Goal: Task Accomplishment & Management: Manage account settings

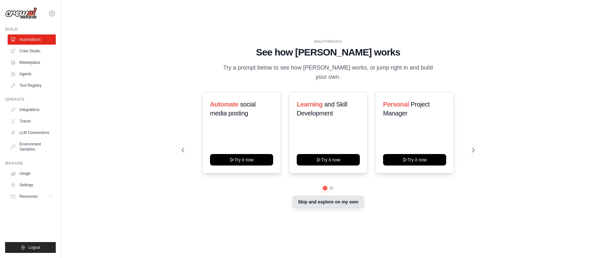
click at [330, 198] on button "Skip and explore on my own" at bounding box center [328, 202] width 71 height 12
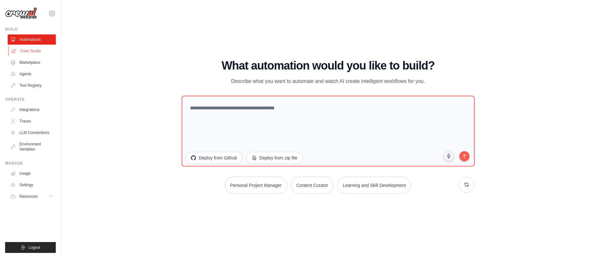
click at [27, 52] on link "Crew Studio" at bounding box center [32, 51] width 48 height 10
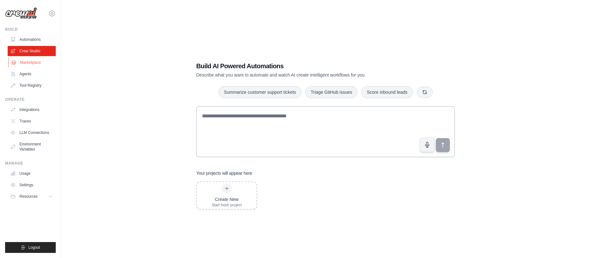
click at [32, 67] on link "Marketplace" at bounding box center [32, 62] width 48 height 10
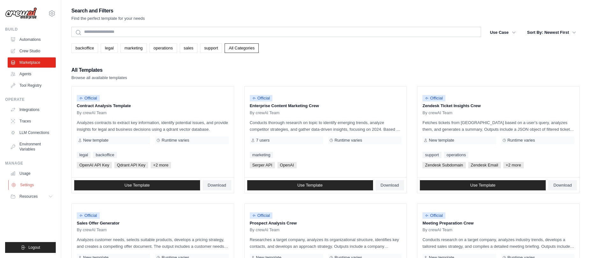
click at [29, 183] on link "Settings" at bounding box center [32, 185] width 48 height 10
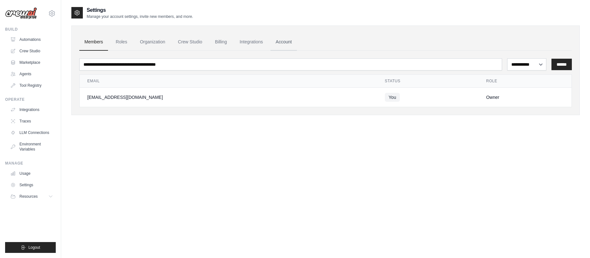
click at [296, 44] on link "Account" at bounding box center [284, 41] width 26 height 17
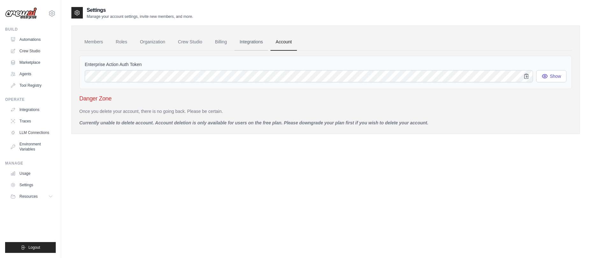
click at [266, 43] on link "Integrations" at bounding box center [251, 41] width 33 height 17
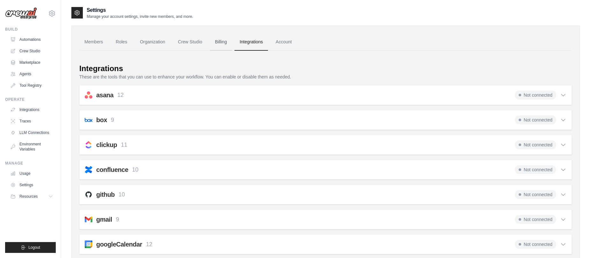
click at [224, 43] on link "Billing" at bounding box center [221, 41] width 22 height 17
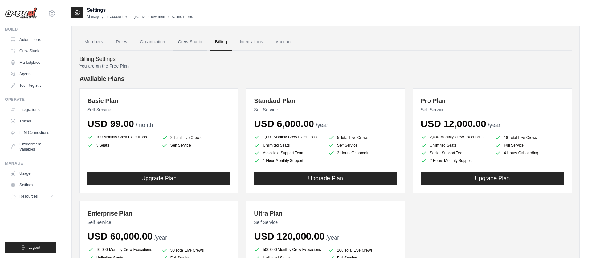
click at [184, 44] on link "Crew Studio" at bounding box center [190, 41] width 34 height 17
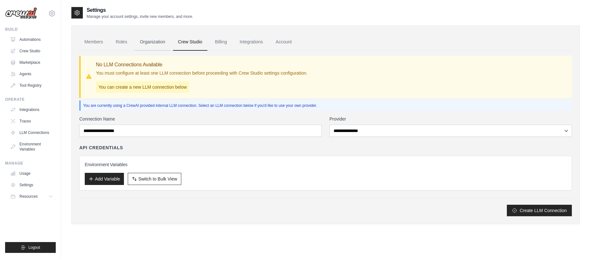
click at [162, 44] on link "Organization" at bounding box center [152, 41] width 35 height 17
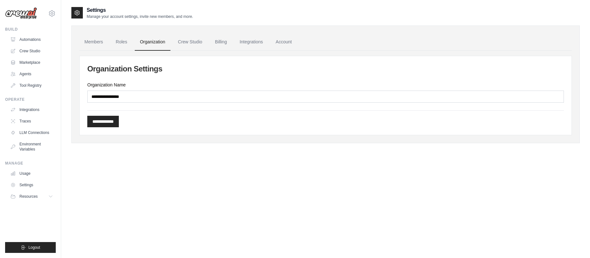
click at [109, 44] on ul "Members Roles Organization Crew Studio Billing Integrations Account" at bounding box center [325, 41] width 493 height 17
click at [117, 44] on link "Roles" at bounding box center [122, 41] width 22 height 17
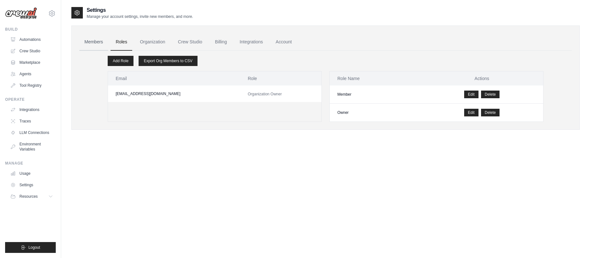
click at [95, 41] on link "Members" at bounding box center [93, 41] width 29 height 17
